Goal: Complete application form

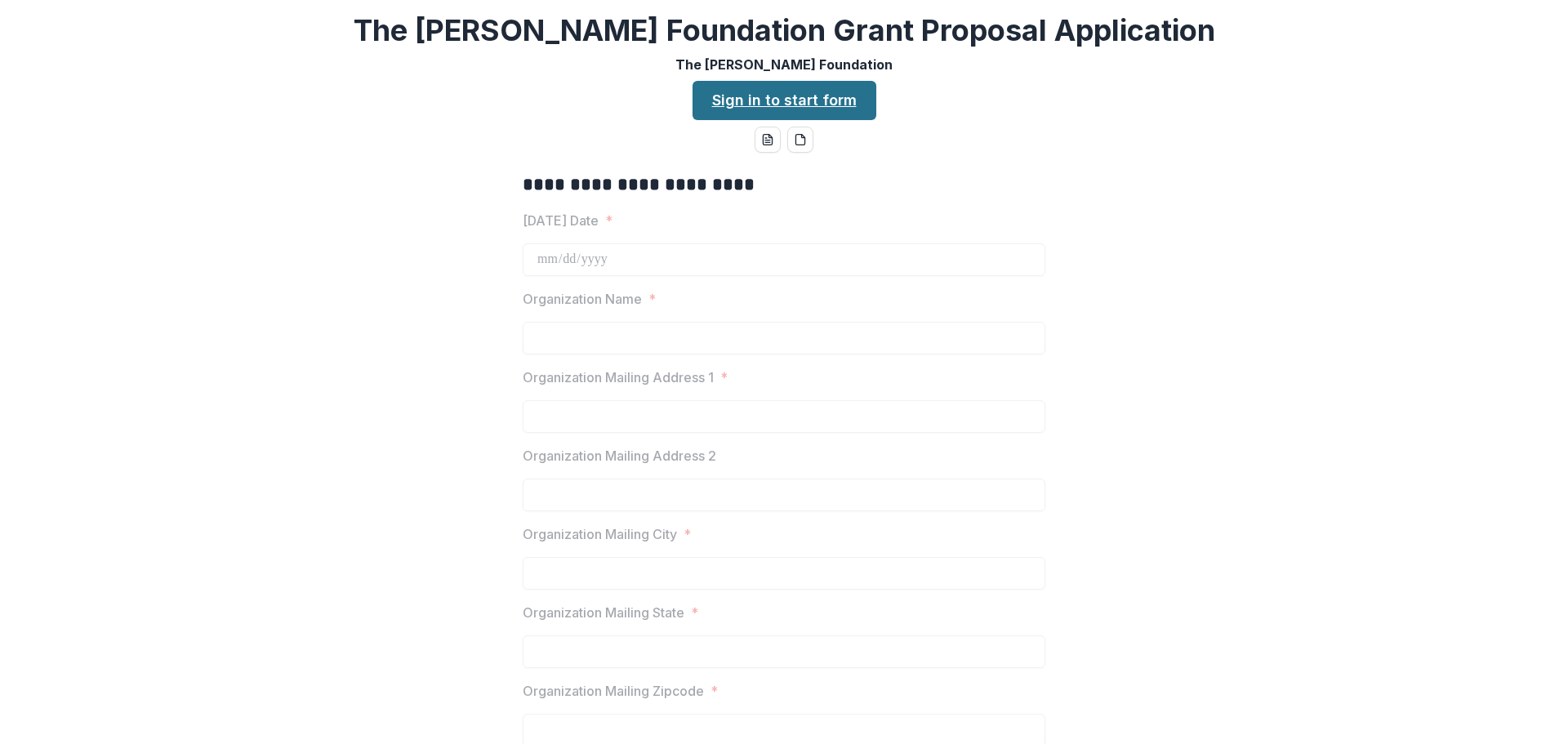
click at [750, 96] on link "Sign in to start form" at bounding box center [784, 101] width 184 height 39
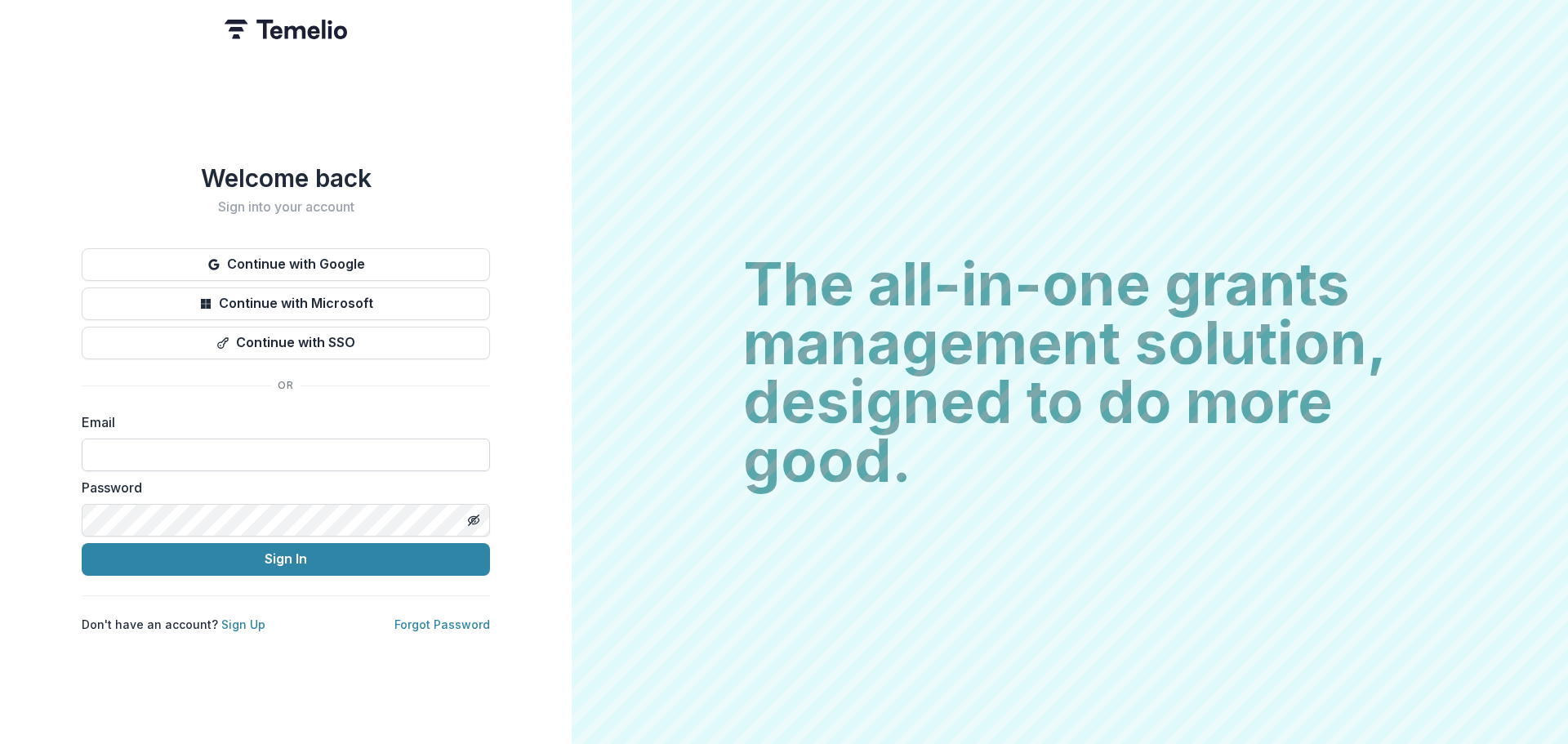
click at [150, 445] on input at bounding box center [286, 455] width 409 height 33
type input "**********"
click at [474, 514] on icon "Toggle password visibility" at bounding box center [474, 520] width 13 height 13
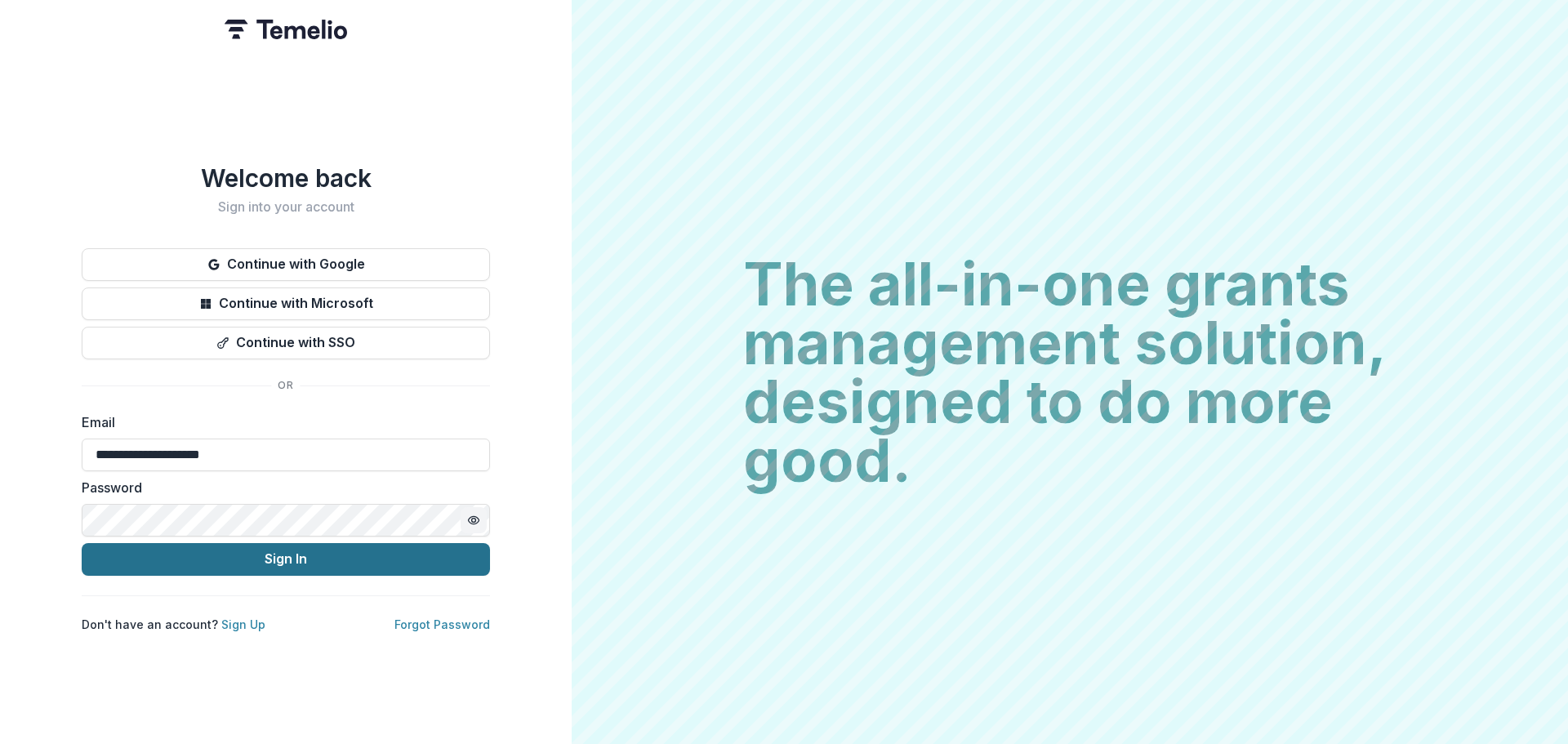
click at [298, 551] on button "Sign In" at bounding box center [286, 559] width 409 height 33
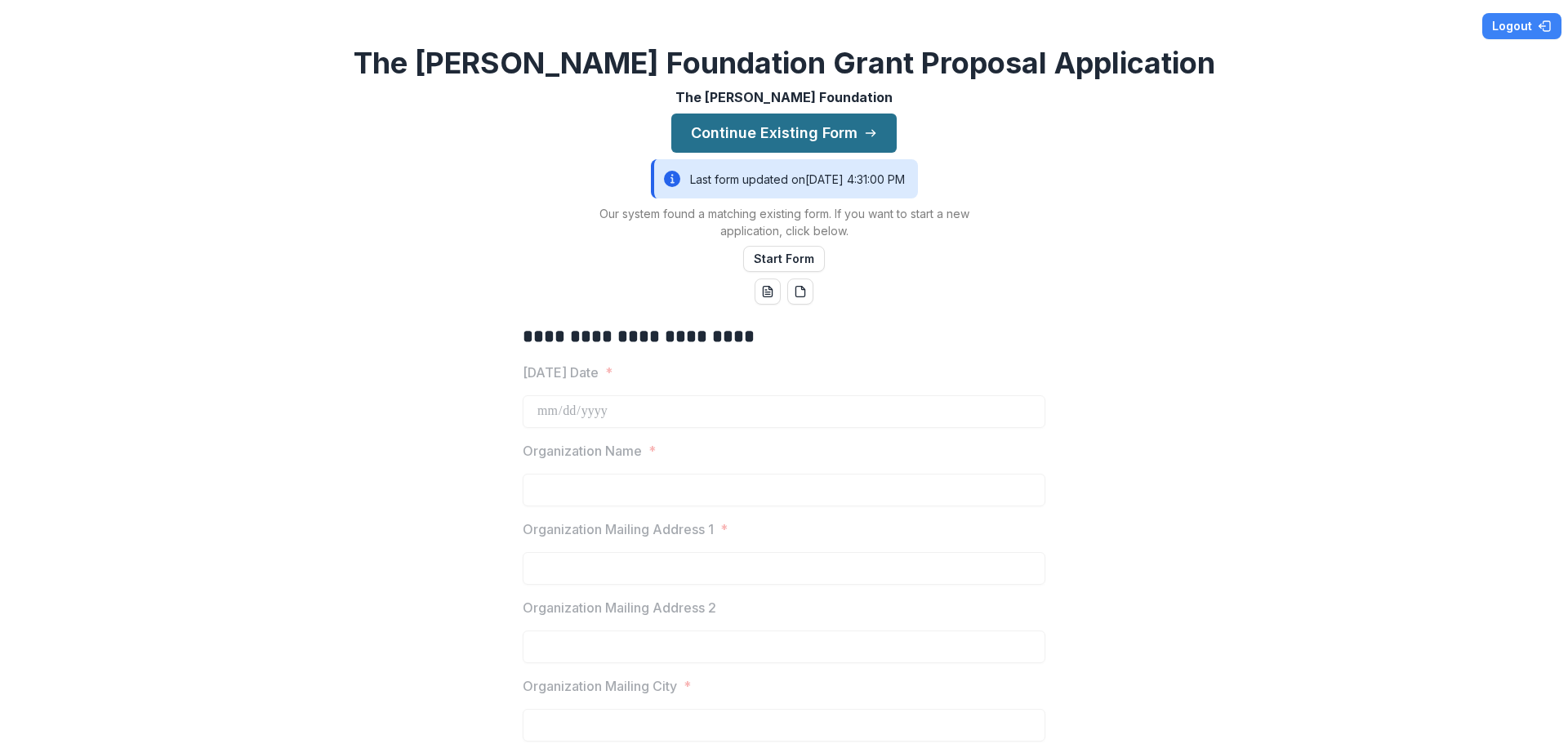
click at [774, 127] on button "Continue Existing Form" at bounding box center [784, 133] width 225 height 39
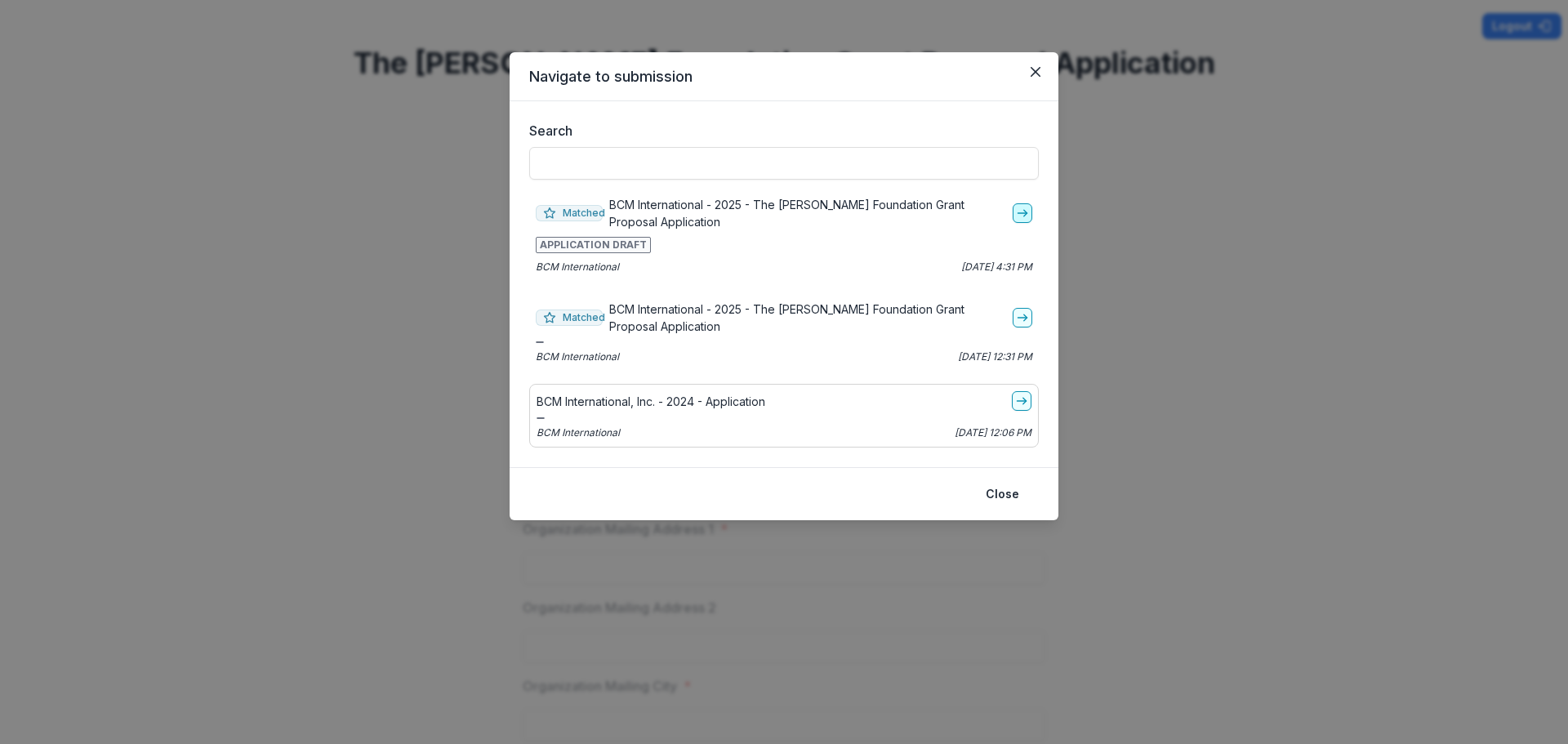
click at [1018, 209] on icon "go-to" at bounding box center [1023, 213] width 13 height 13
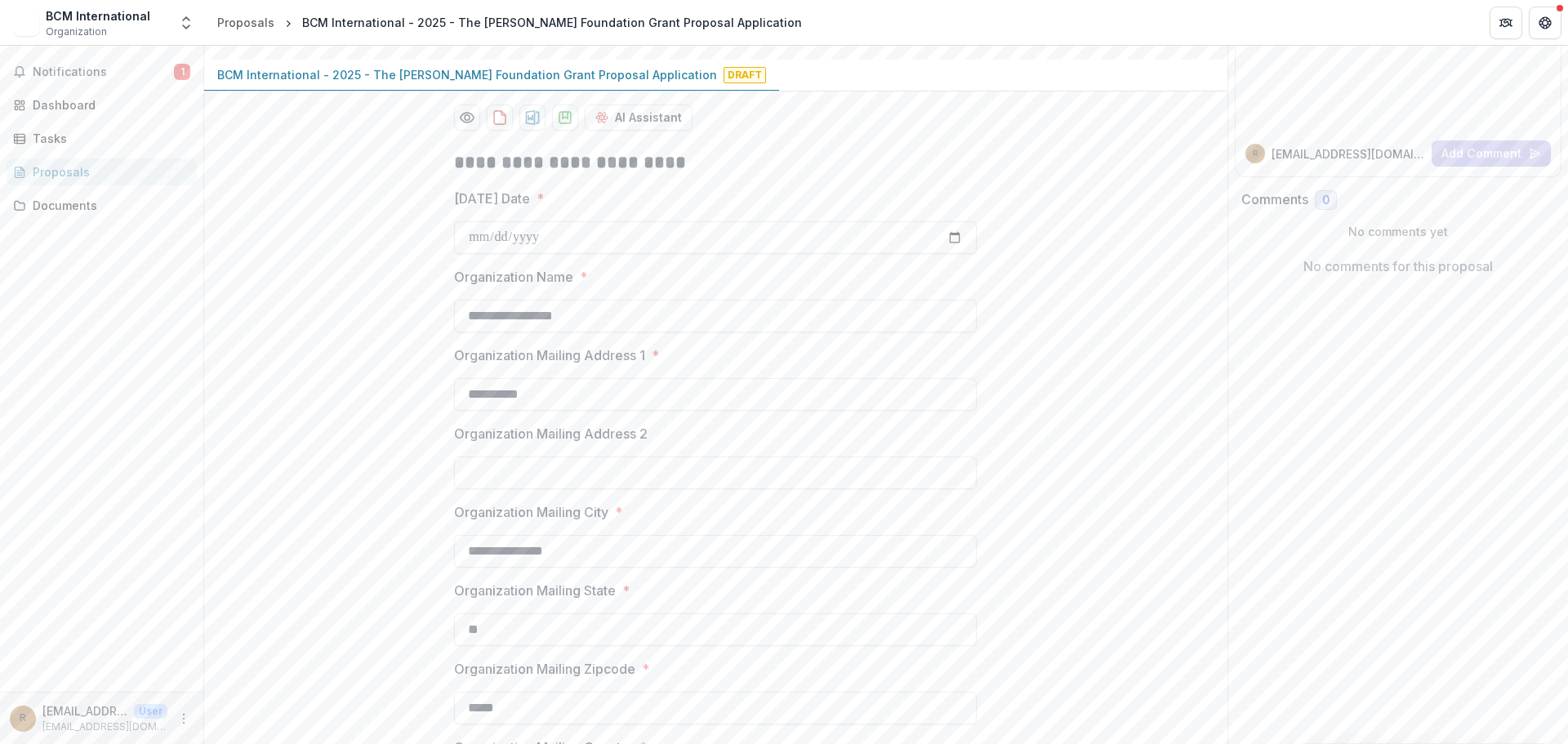
scroll to position [82, 0]
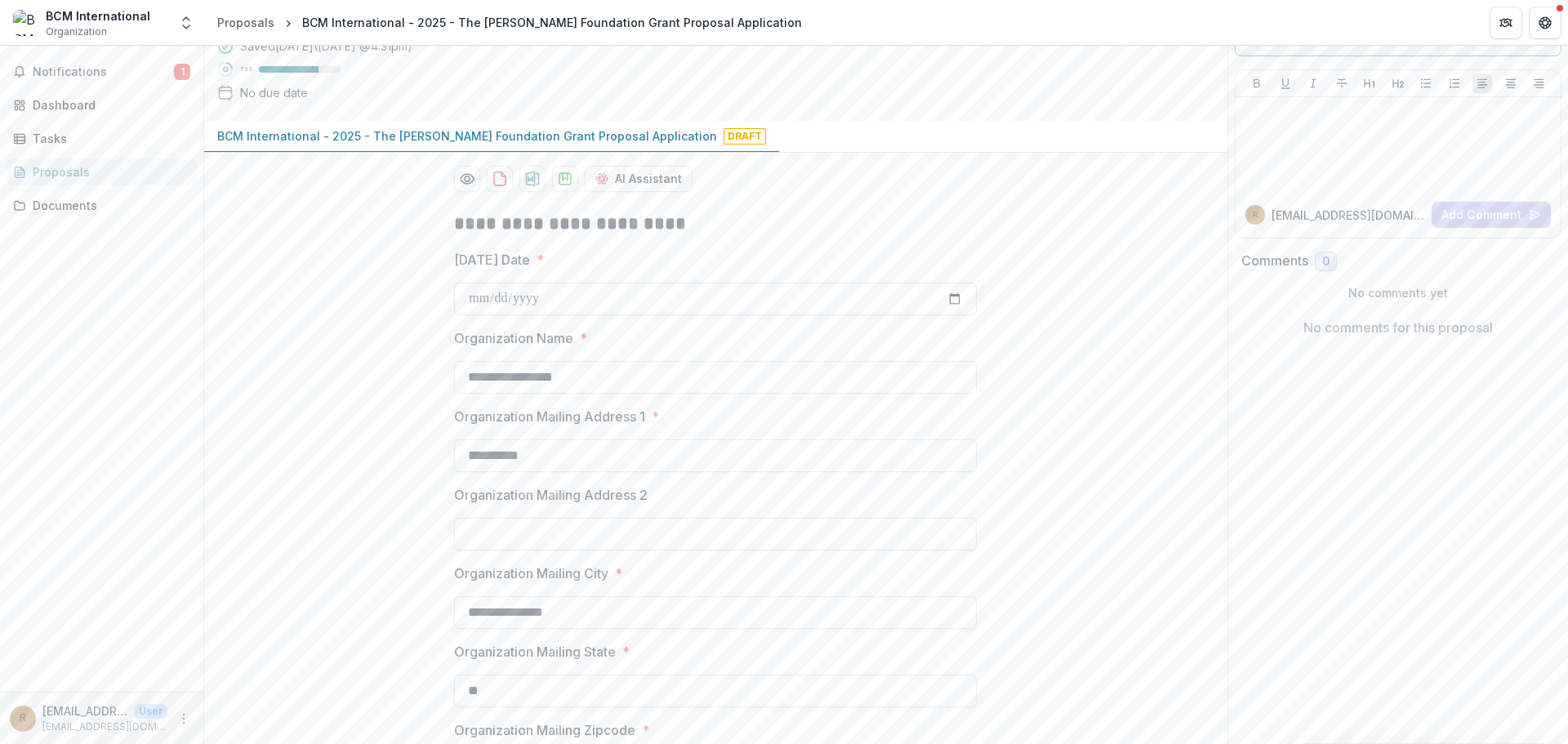
click at [955, 295] on input "**********" at bounding box center [715, 299] width 522 height 33
type input "**********"
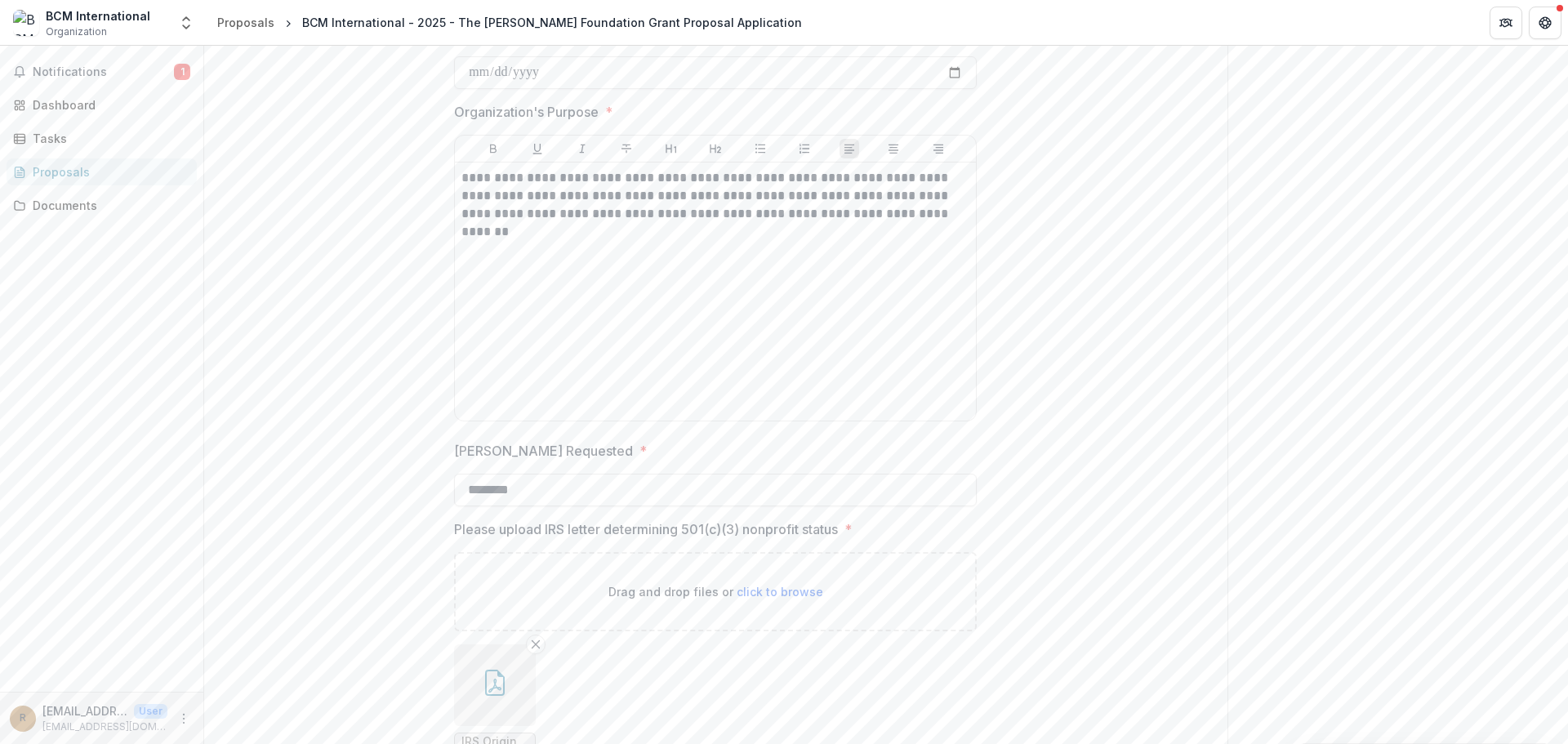
scroll to position [1961, 0]
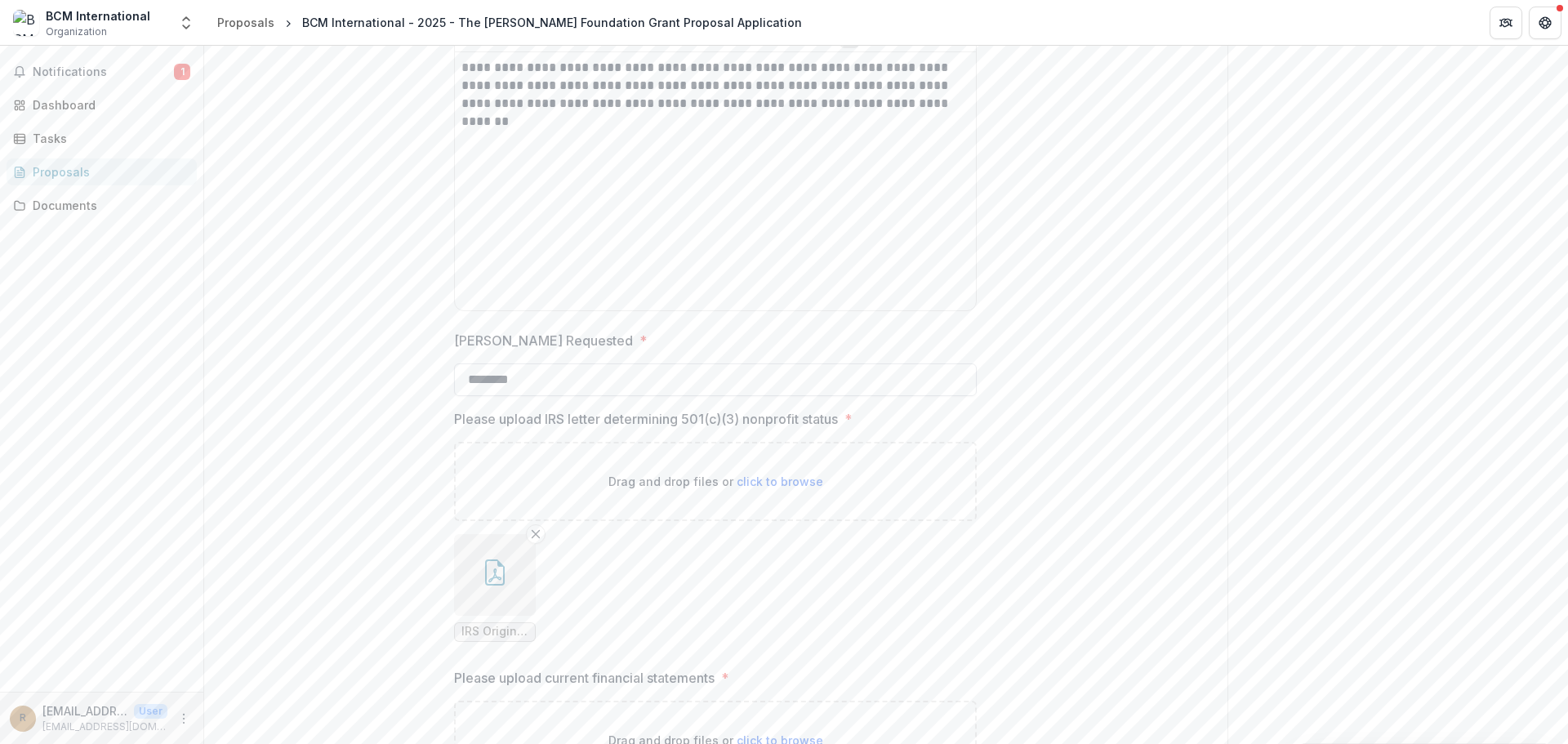
click at [483, 379] on input "********" at bounding box center [715, 380] width 522 height 33
type input "********"
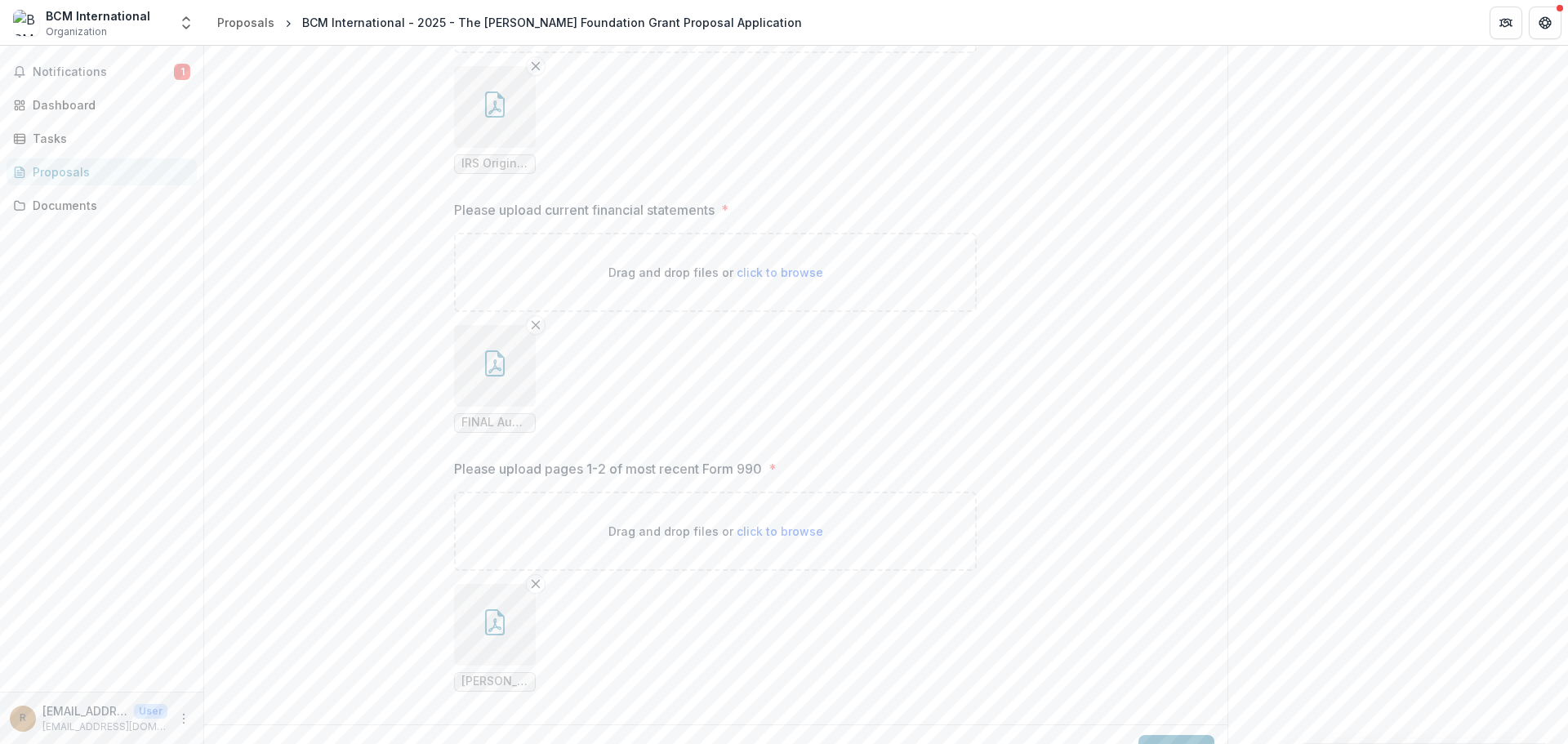
scroll to position [2462, 0]
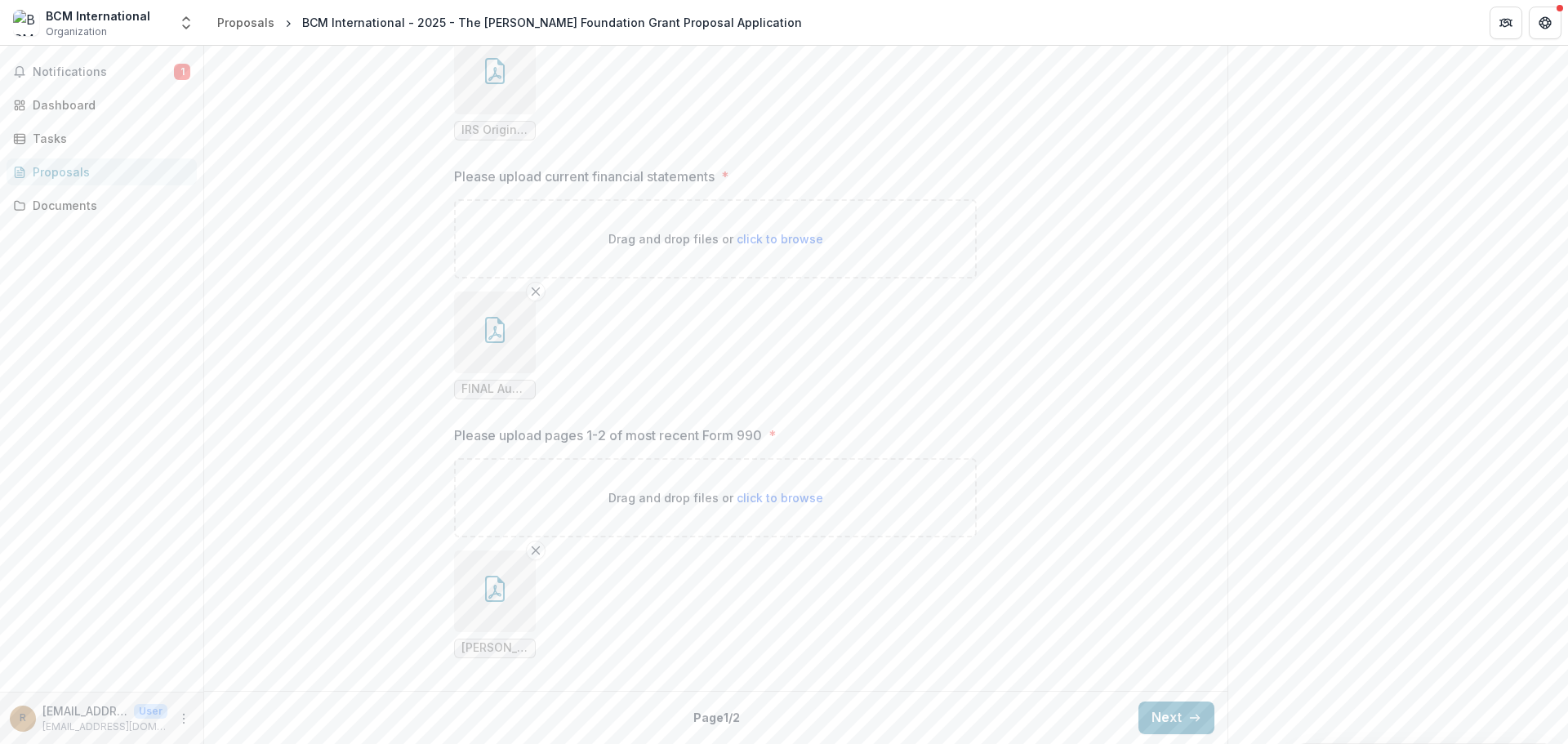
click at [484, 388] on span "FINAL Audit Rpt 12-31-23 BCM International inc. 31576 (1).pdf" at bounding box center [494, 389] width 67 height 14
click at [482, 343] on icon "button" at bounding box center [495, 330] width 26 height 26
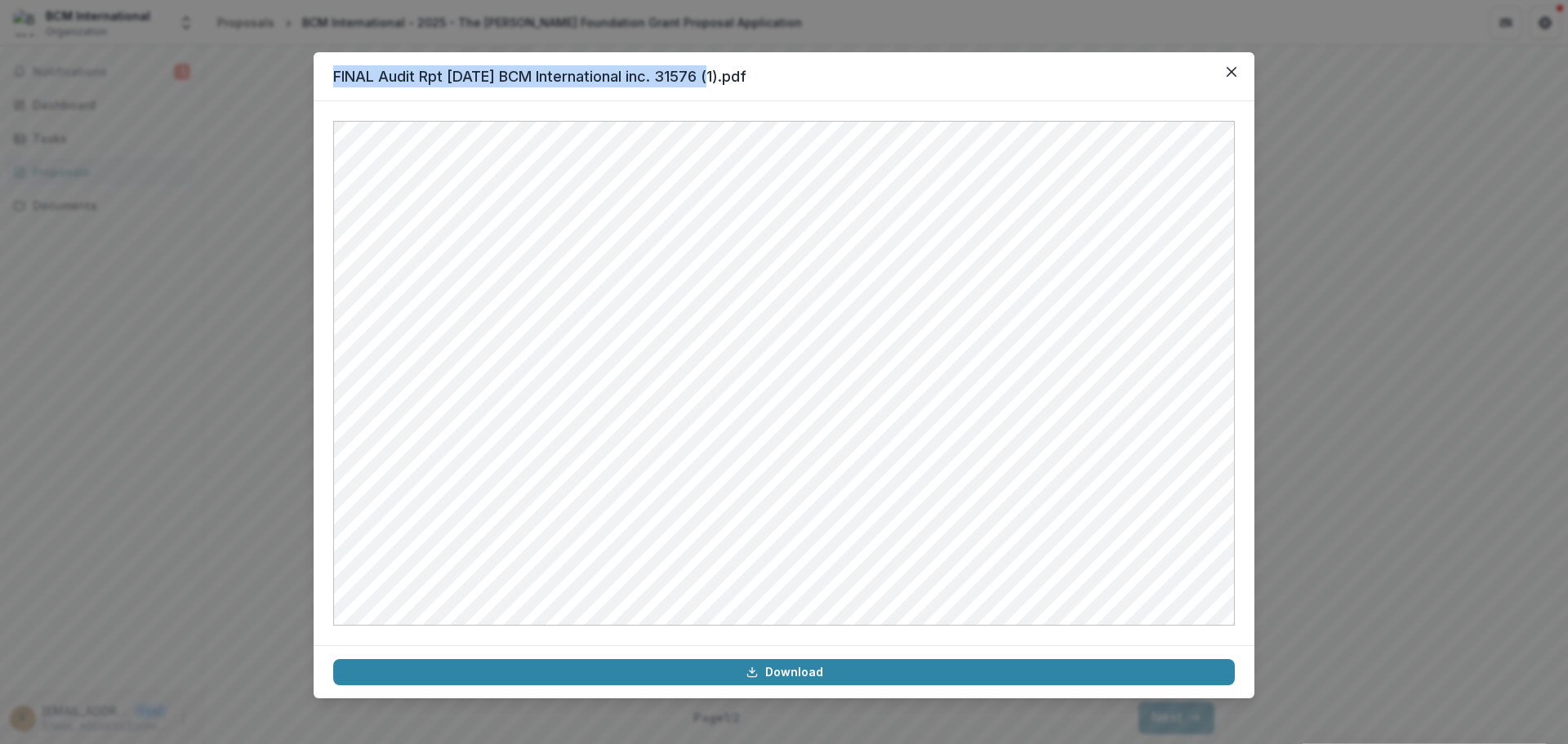
drag, startPoint x: 334, startPoint y: 72, endPoint x: 715, endPoint y: 78, distance: 381.0
click at [715, 78] on header "FINAL Audit Rpt 12-31-23 BCM International inc. 31576 (1).pdf" at bounding box center [784, 77] width 941 height 49
copy header "FINAL Audit Rpt 12-31-23 BCM International inc. 31576"
click at [1230, 71] on icon "Close" at bounding box center [1232, 71] width 9 height 9
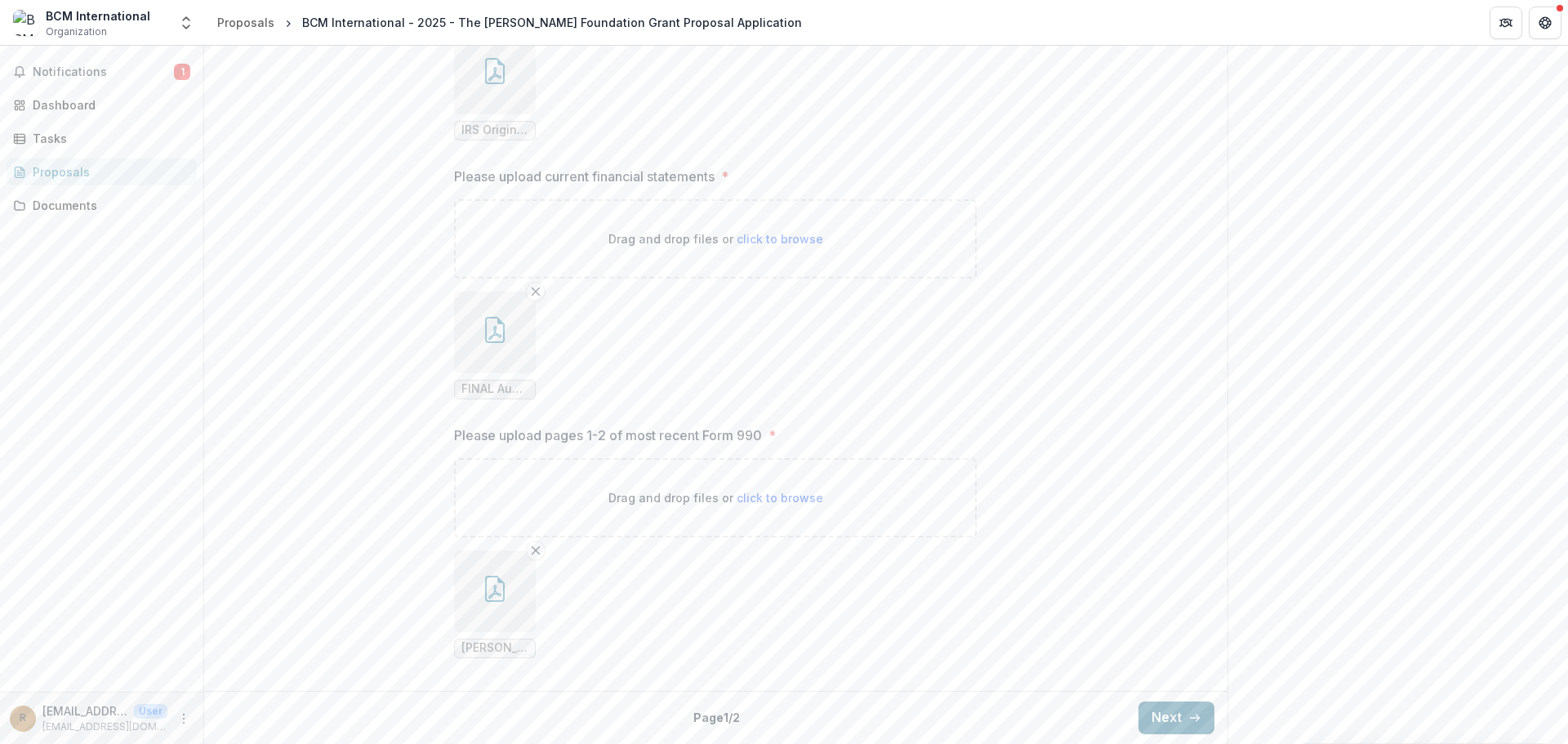
click at [1172, 713] on button "Next" at bounding box center [1176, 718] width 76 height 33
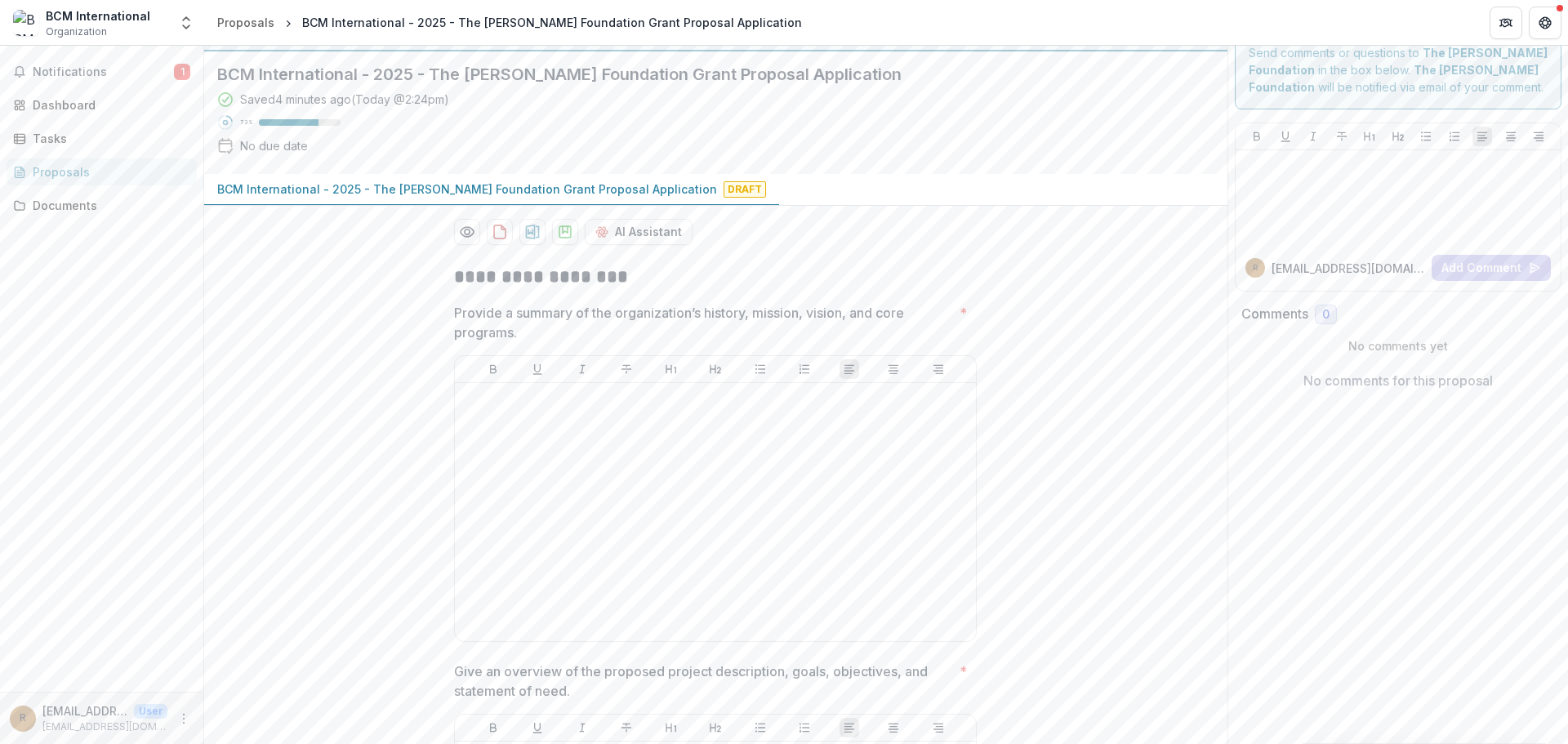
scroll to position [0, 0]
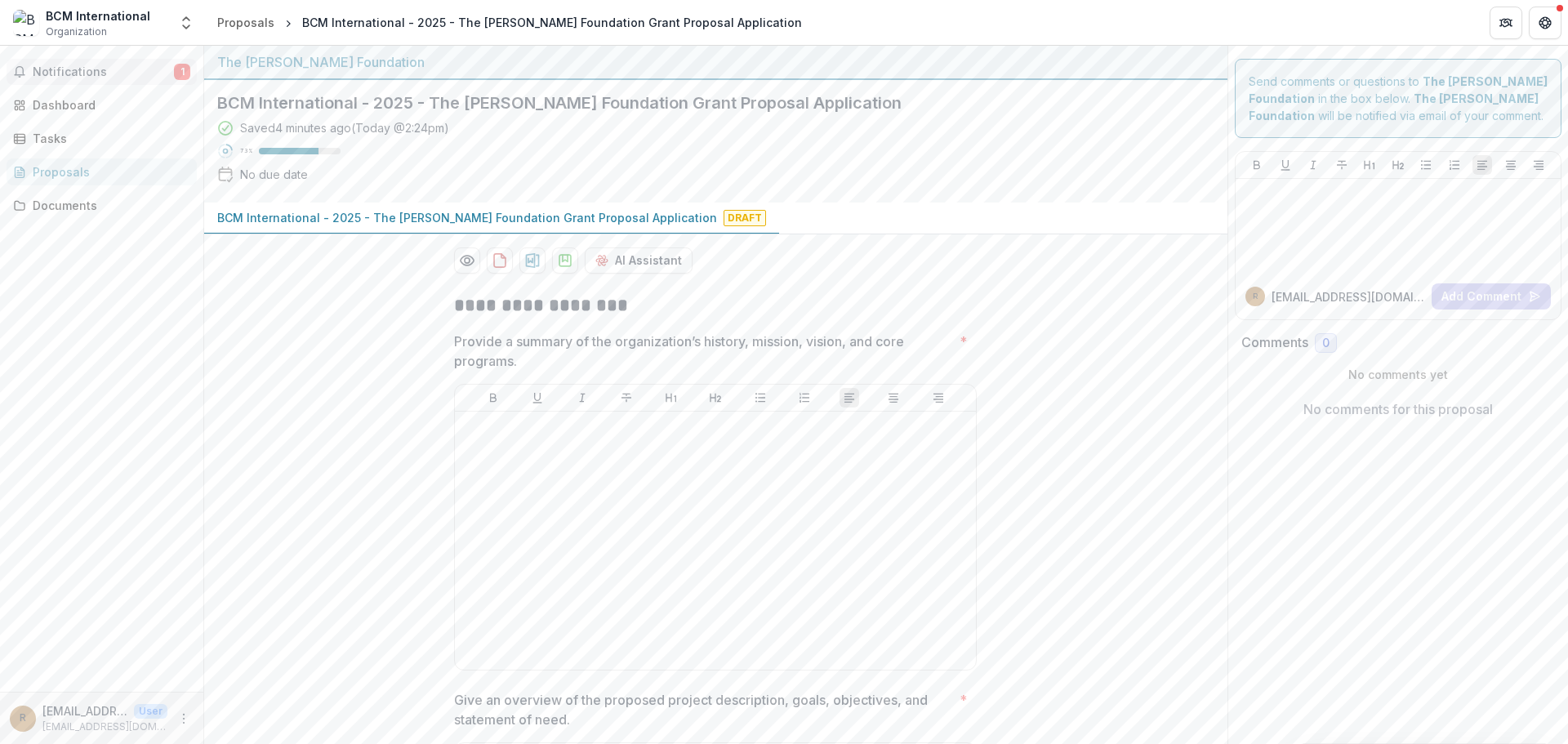
click at [59, 70] on span "Notifications" at bounding box center [103, 72] width 141 height 14
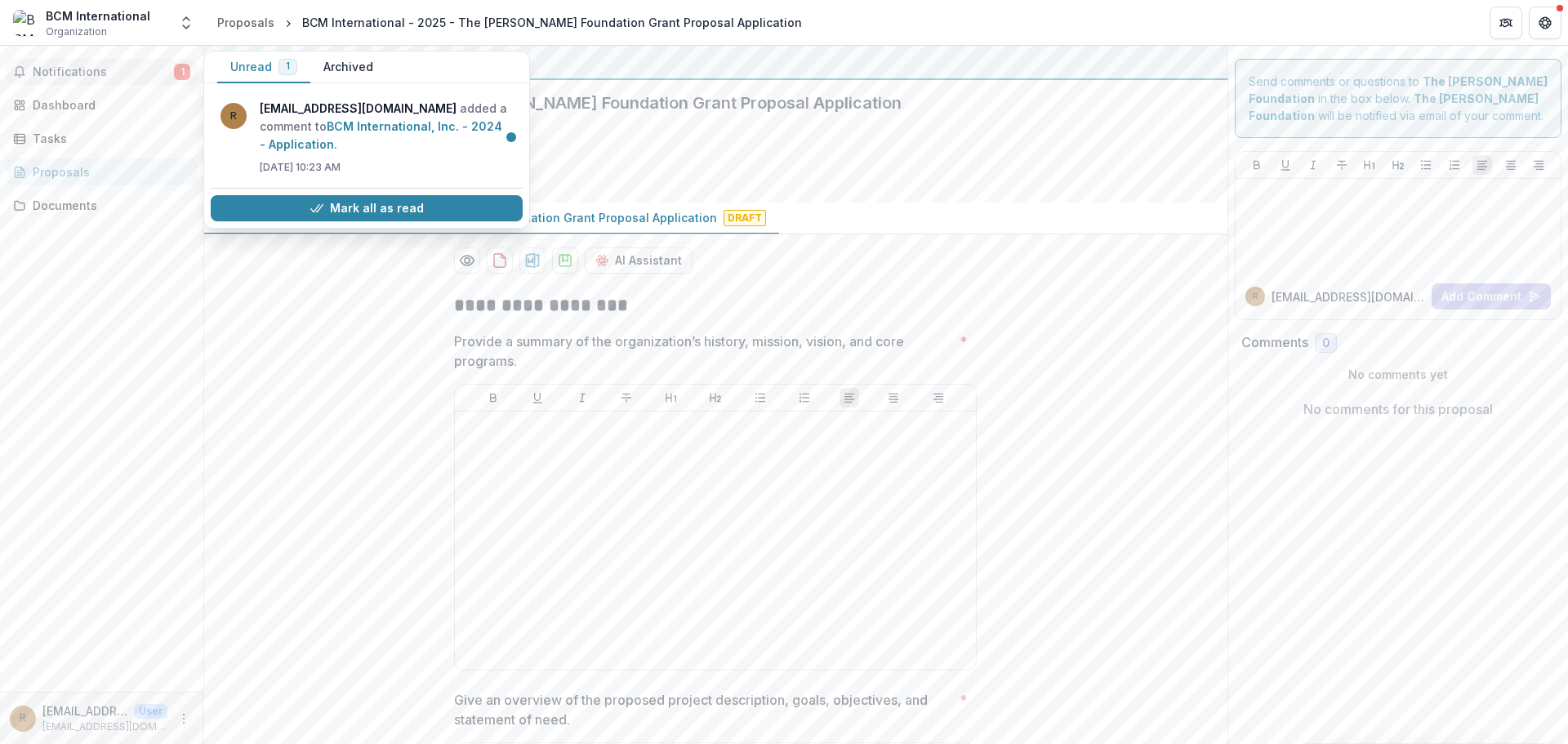
click at [248, 65] on button "Unread 1" at bounding box center [263, 68] width 93 height 32
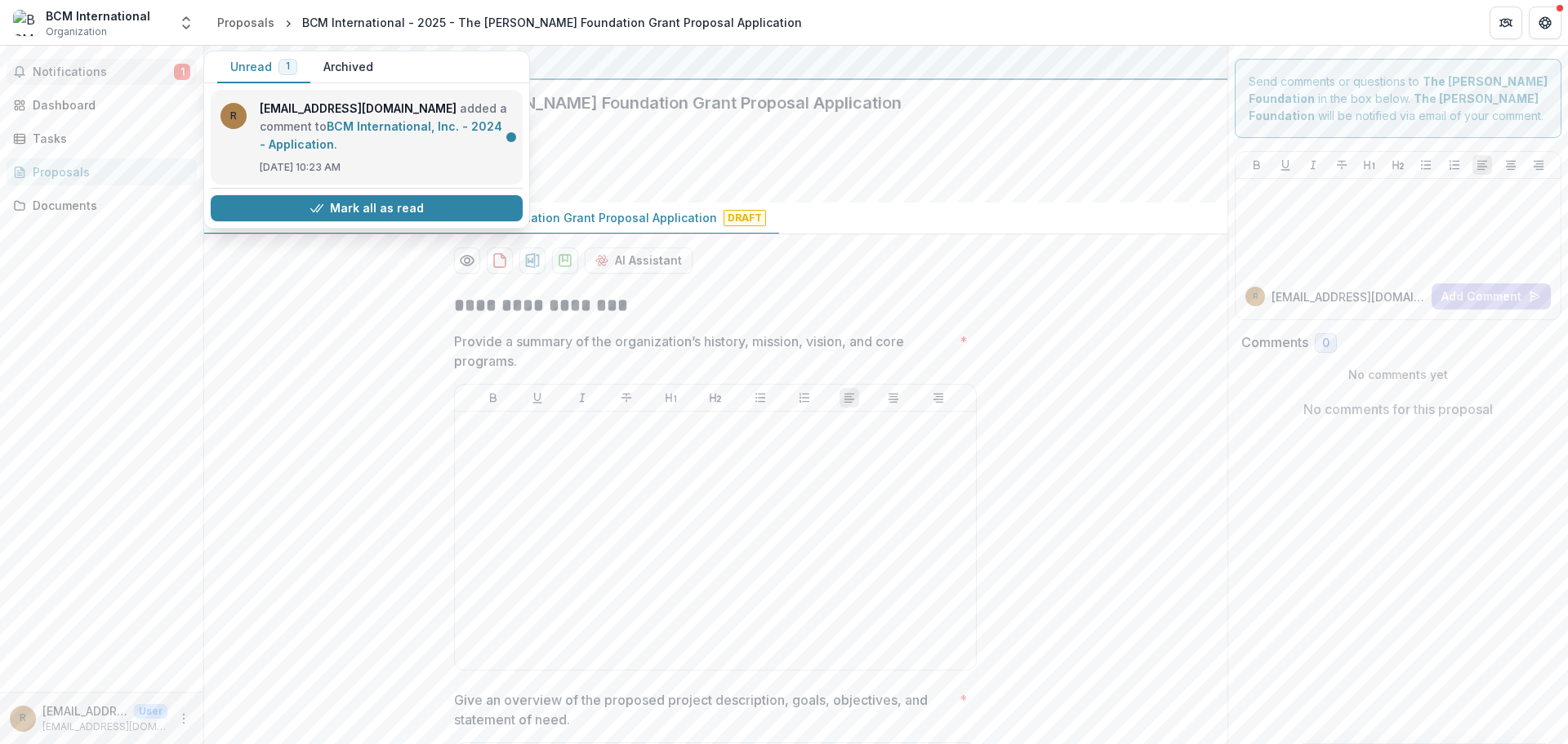
click at [303, 119] on link "BCM International, Inc. - 2024 - Application" at bounding box center [380, 135] width 242 height 32
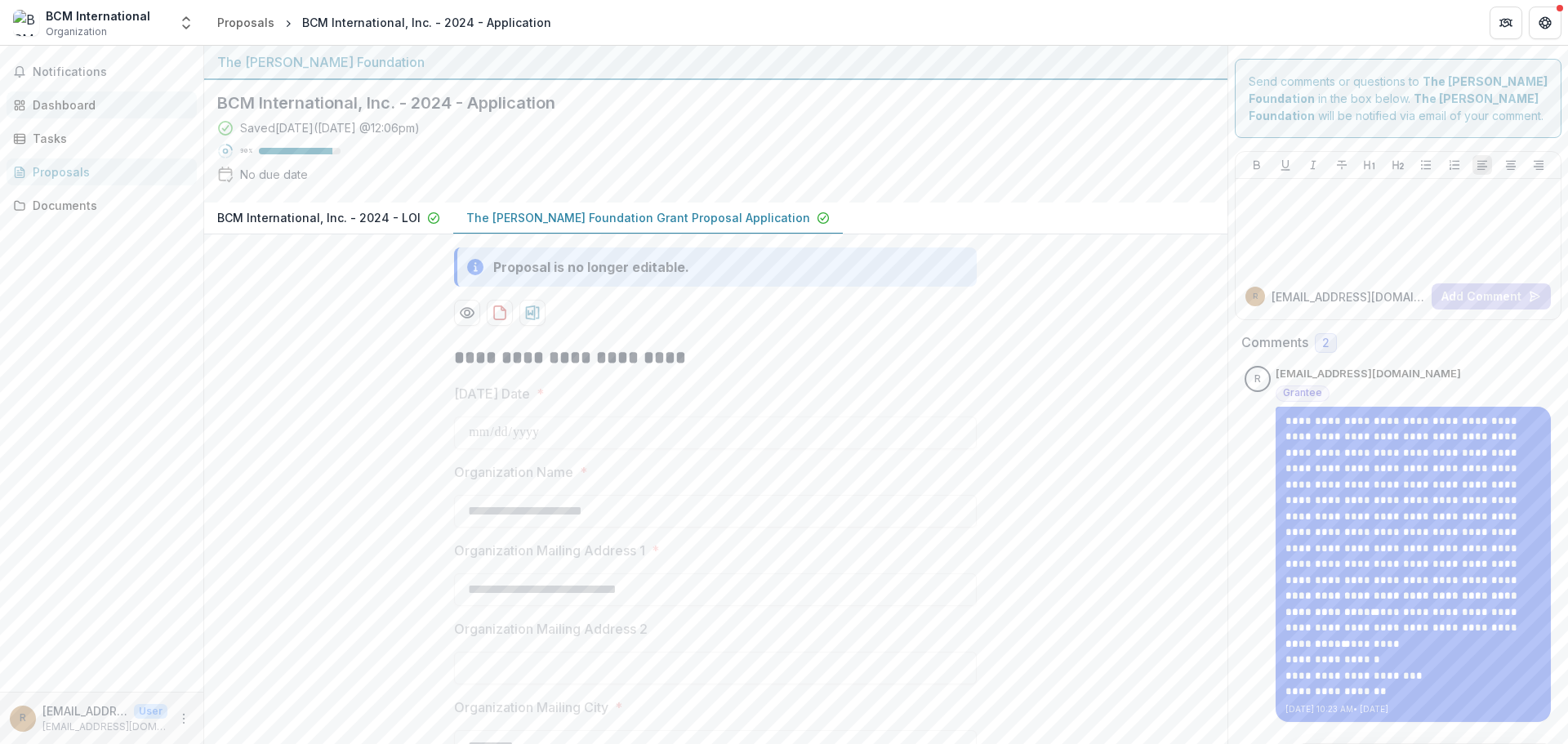
click at [55, 101] on div "Dashboard" at bounding box center [108, 105] width 151 height 17
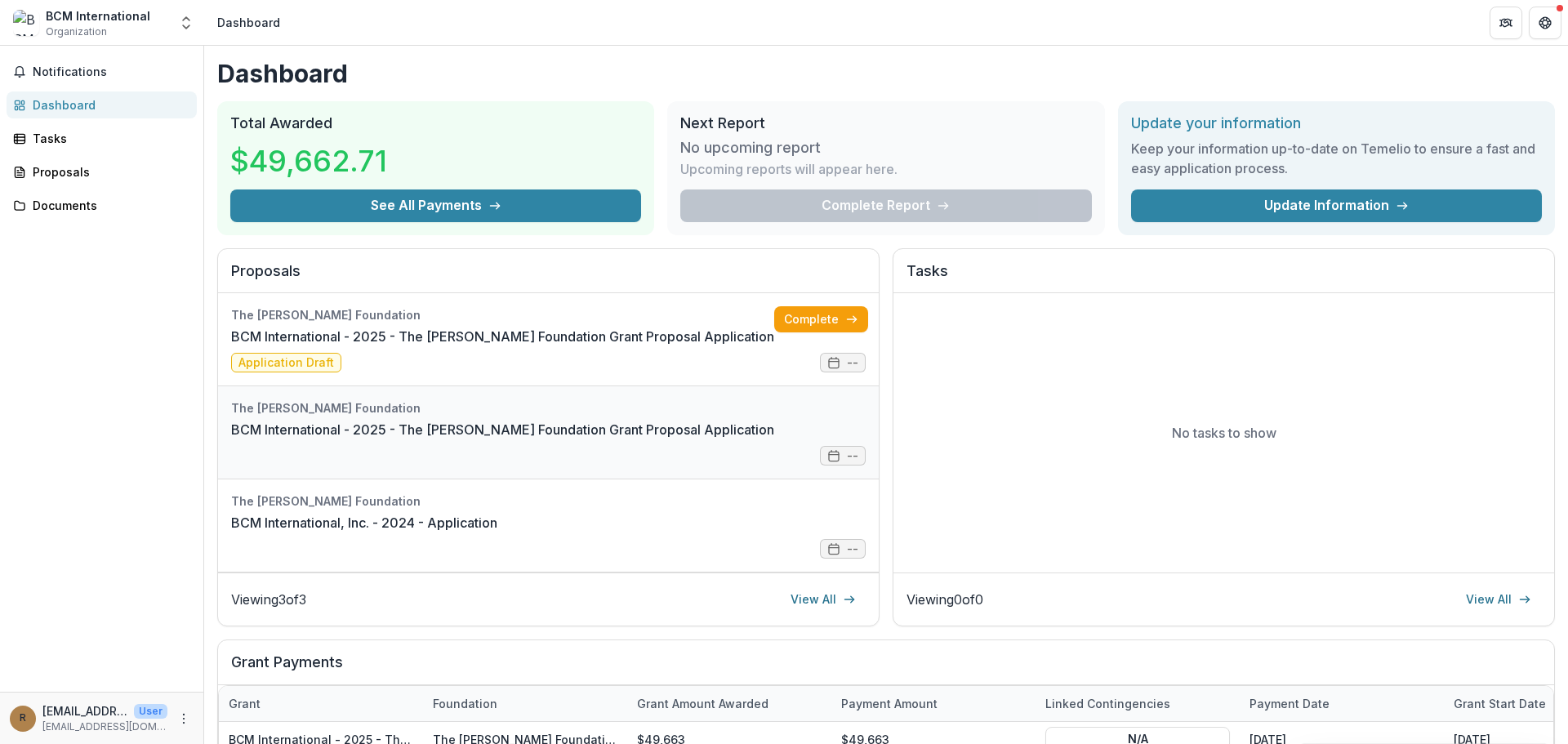
click at [449, 420] on link "BCM International - 2025 - The Bolick Foundation Grant Proposal Application" at bounding box center [503, 429] width 543 height 20
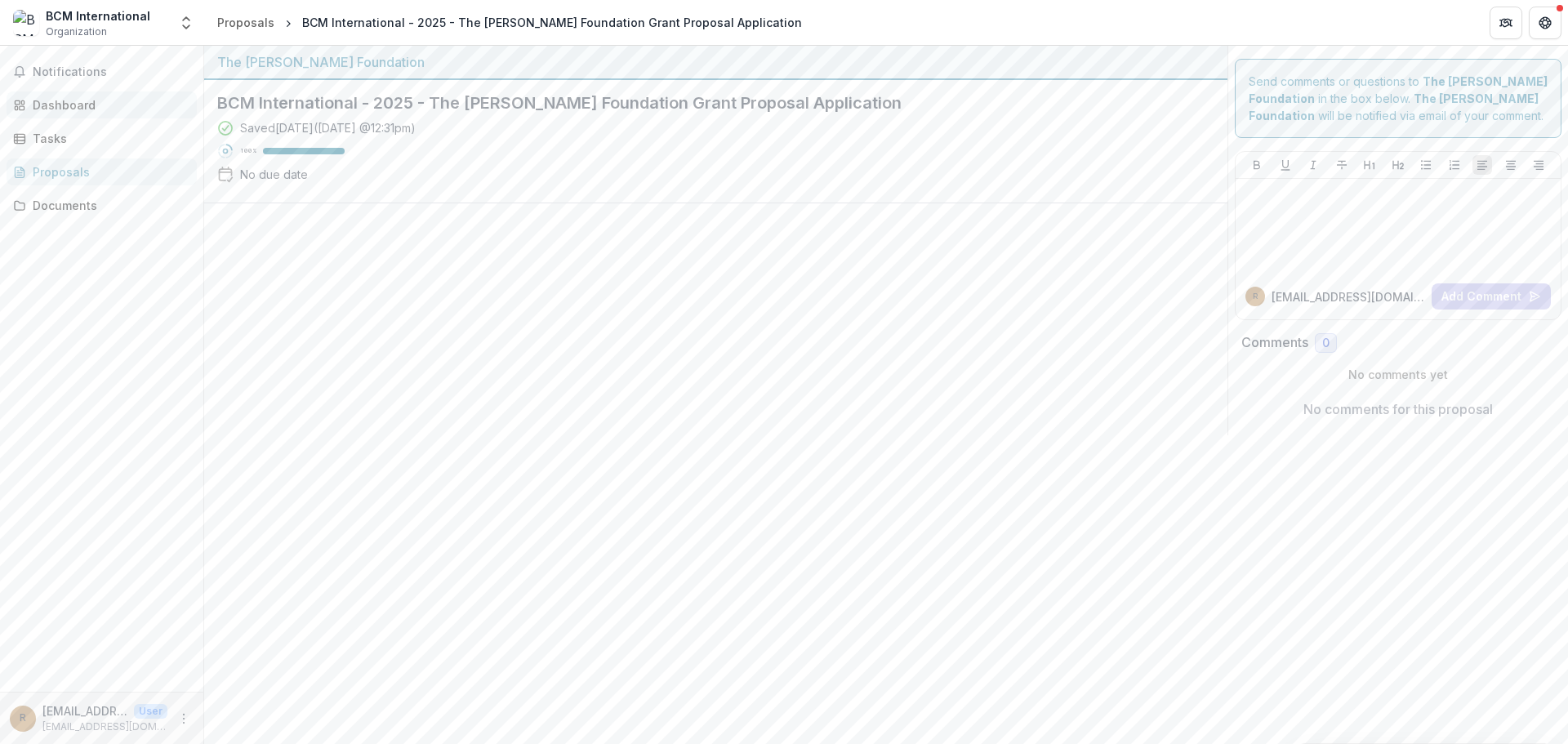
click at [49, 101] on div "Dashboard" at bounding box center [108, 105] width 151 height 17
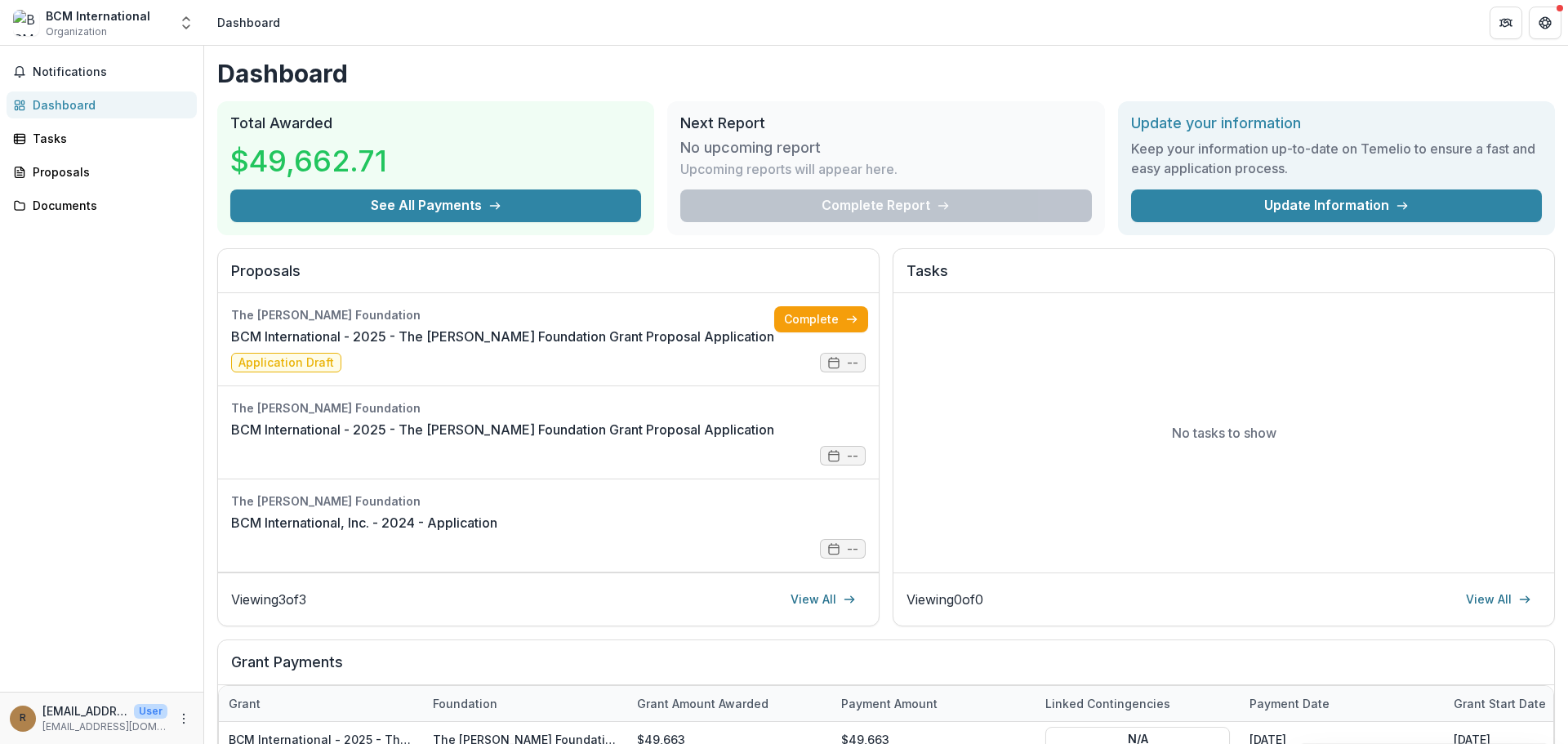
scroll to position [82, 0]
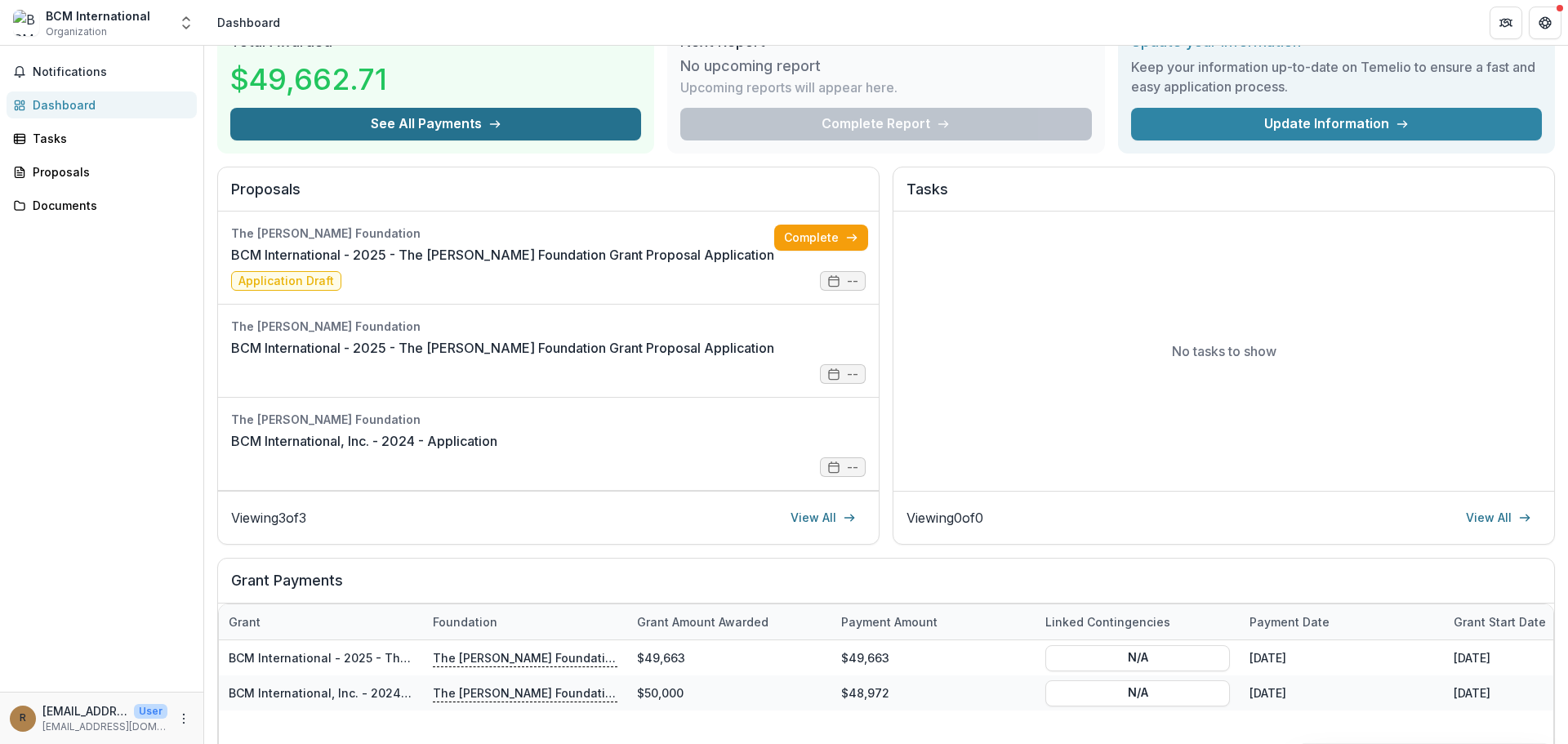
click at [415, 121] on button "See All Payments" at bounding box center [435, 124] width 411 height 33
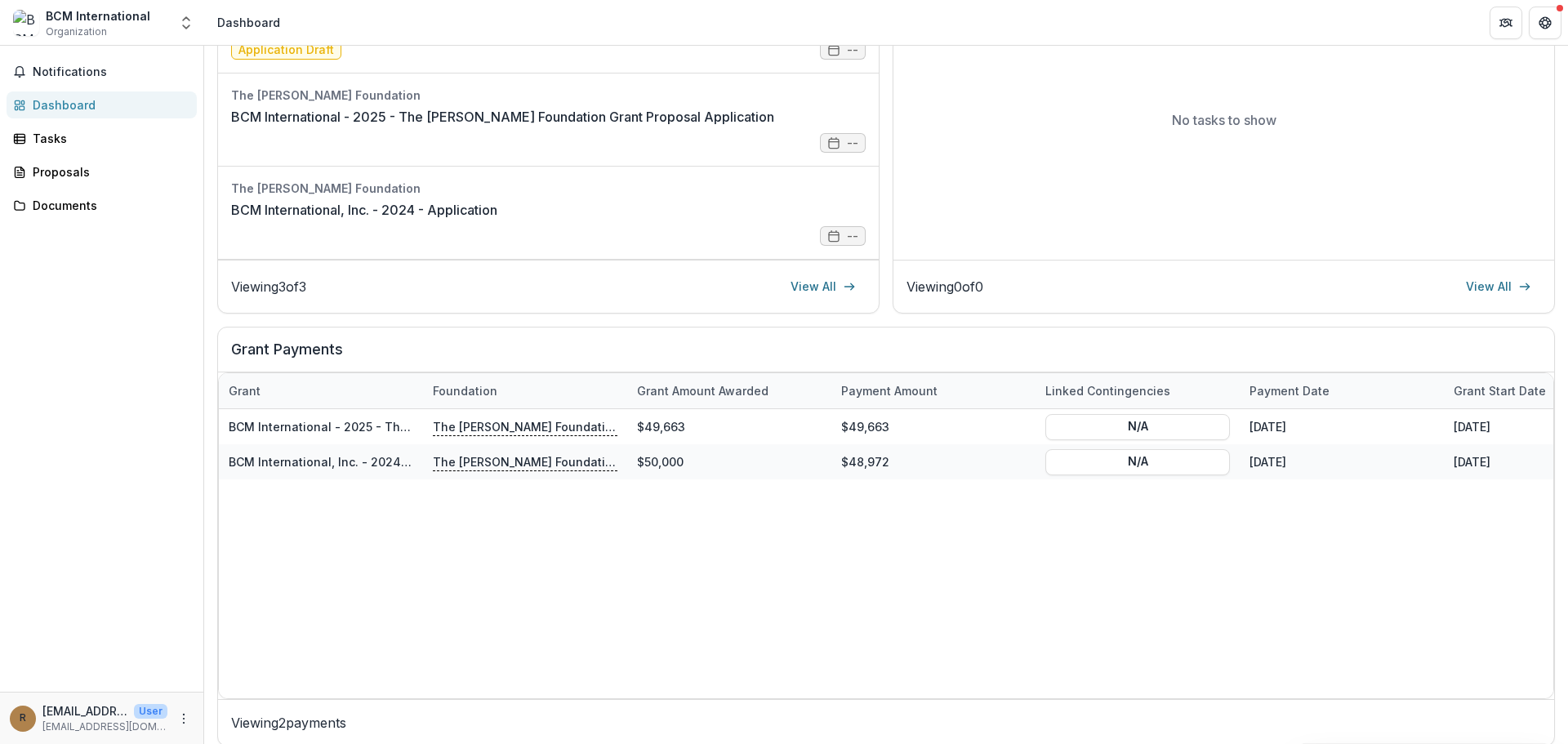
scroll to position [316, 0]
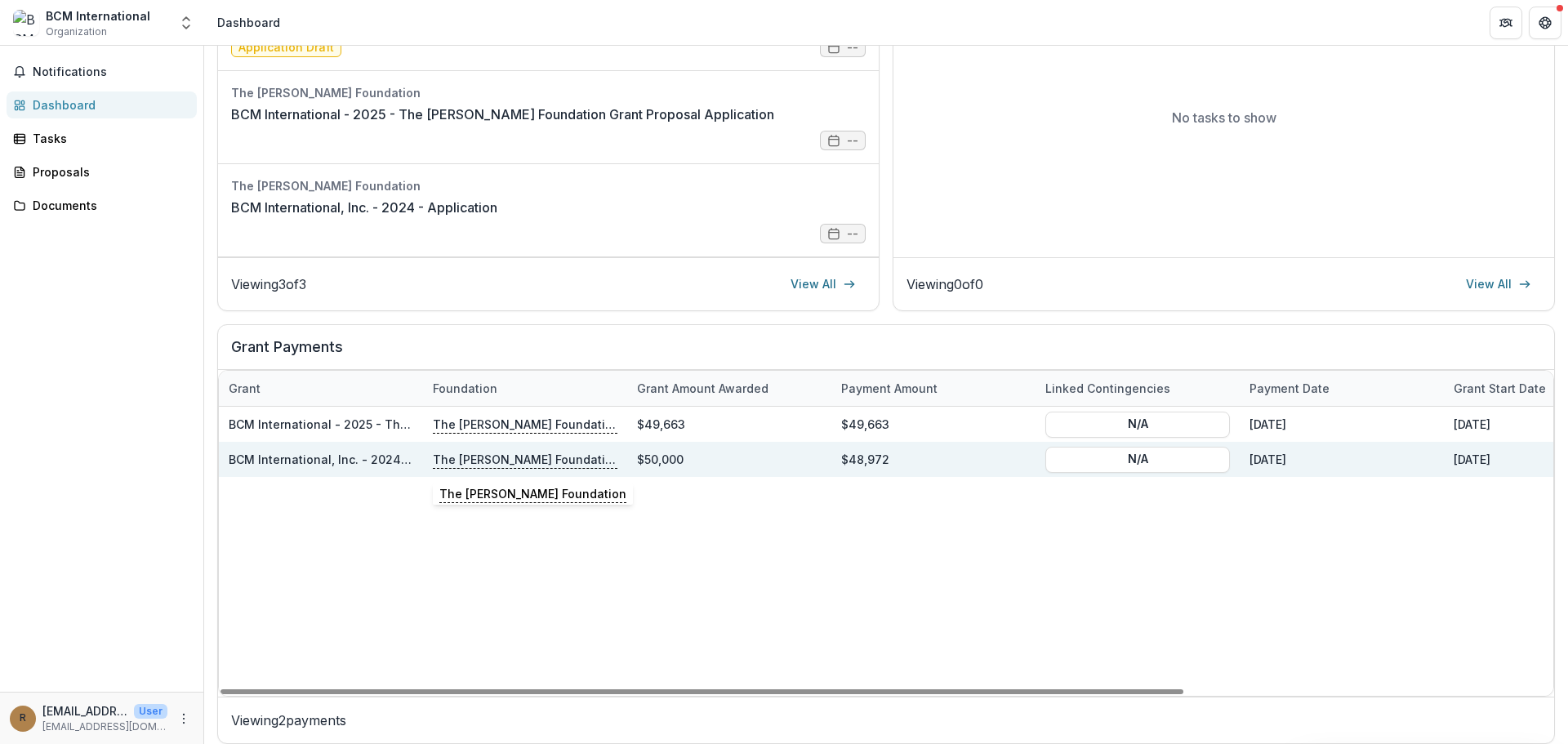
click at [473, 457] on p "The [PERSON_NAME] Foundation" at bounding box center [525, 458] width 184 height 18
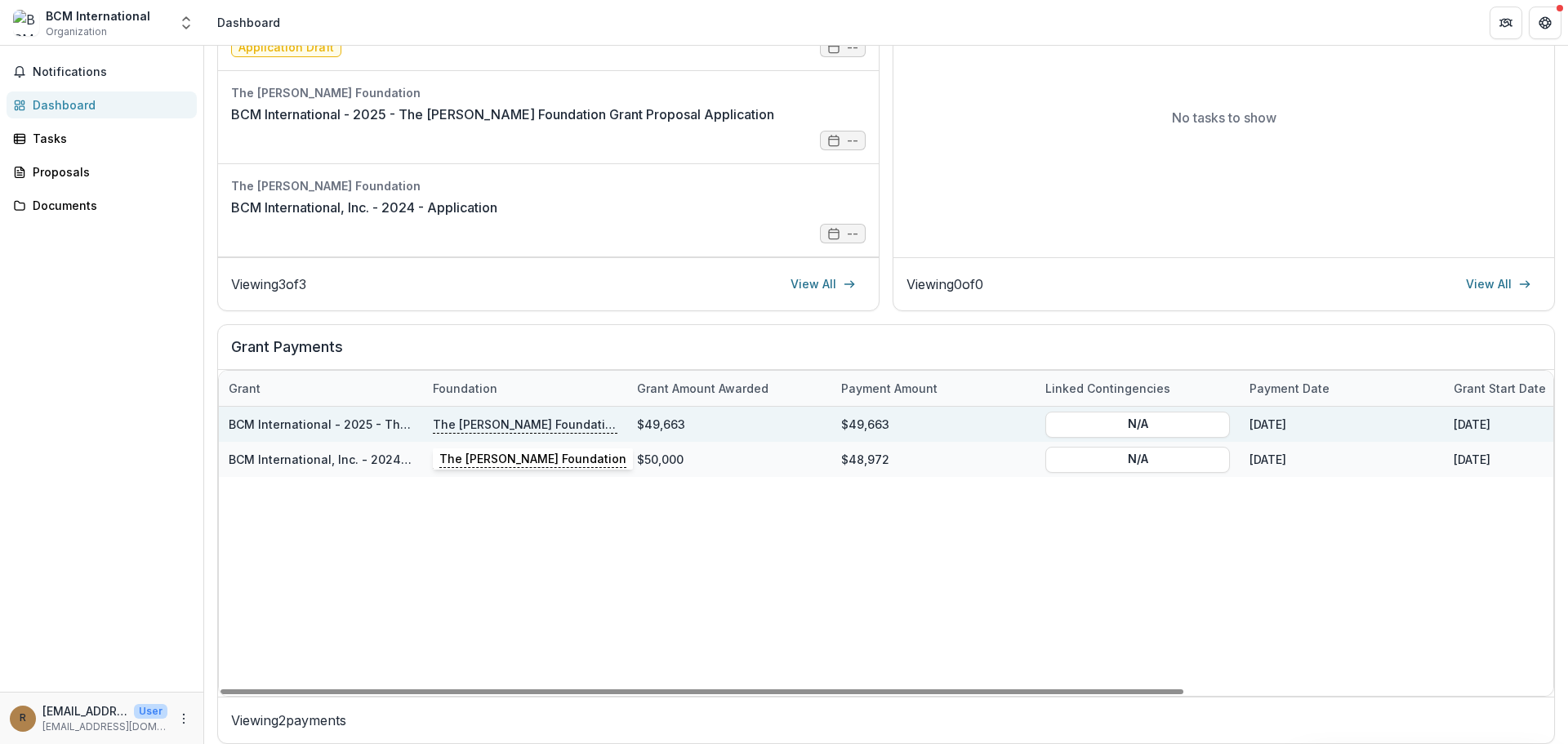
click at [481, 423] on p "The [PERSON_NAME] Foundation" at bounding box center [525, 424] width 184 height 18
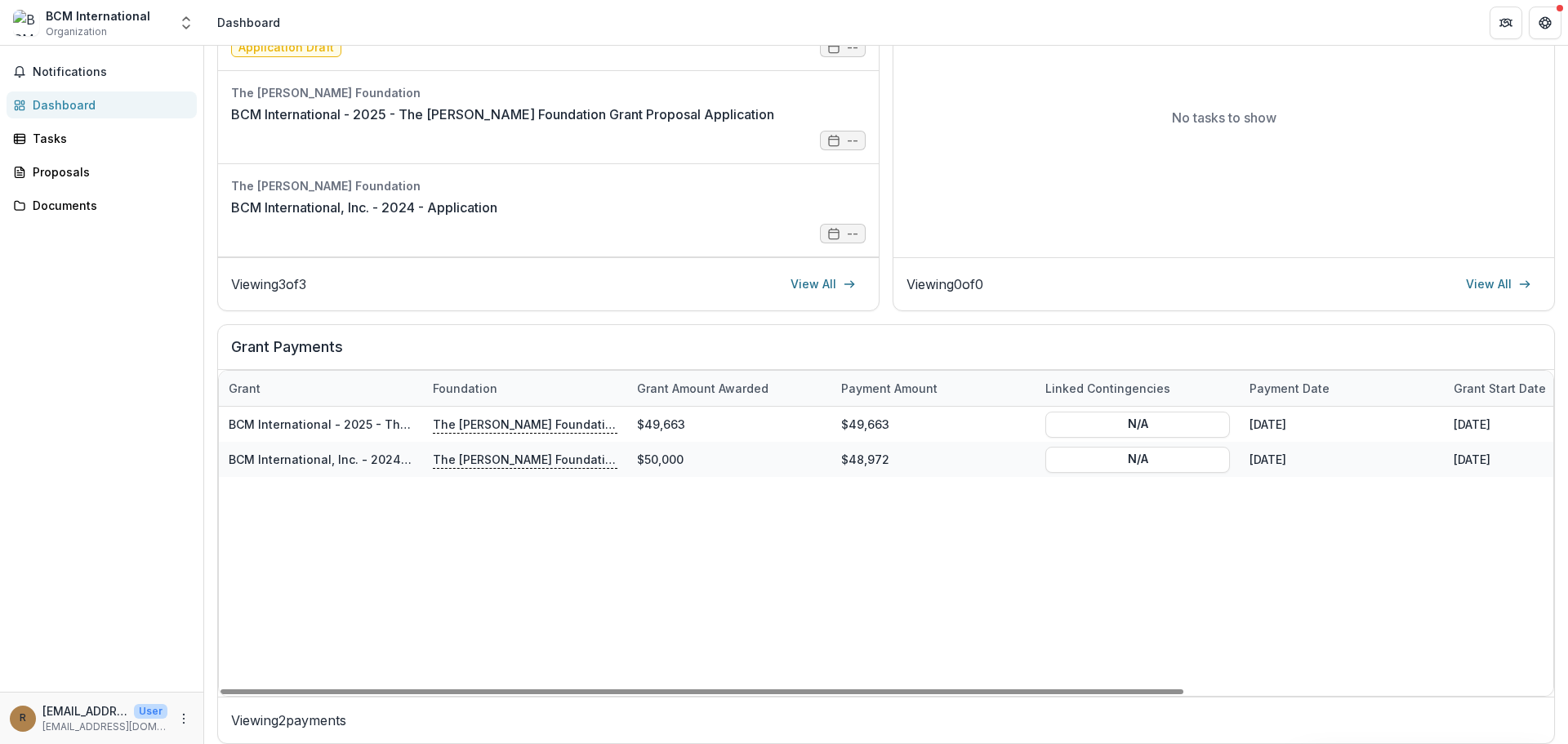
click at [572, 588] on div "BCM International - 2025 - The Bolick Foundation Grant Proposal Application The…" at bounding box center [1138, 551] width 1838 height 289
click at [1348, 610] on div "BCM International - 2025 - The Bolick Foundation Grant Proposal Application The…" at bounding box center [1138, 551] width 1838 height 289
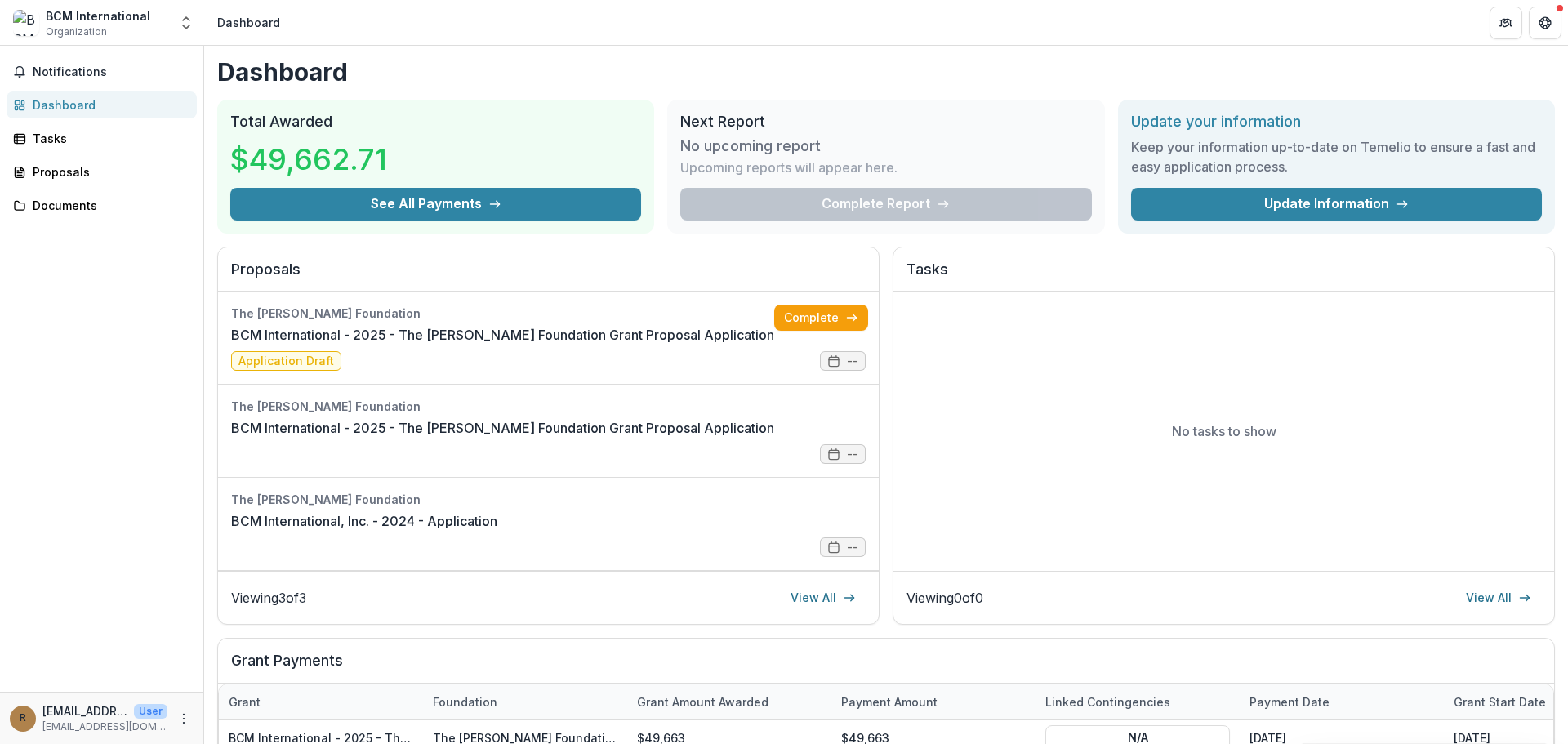
scroll to position [0, 0]
